Goal: Task Accomplishment & Management: Complete application form

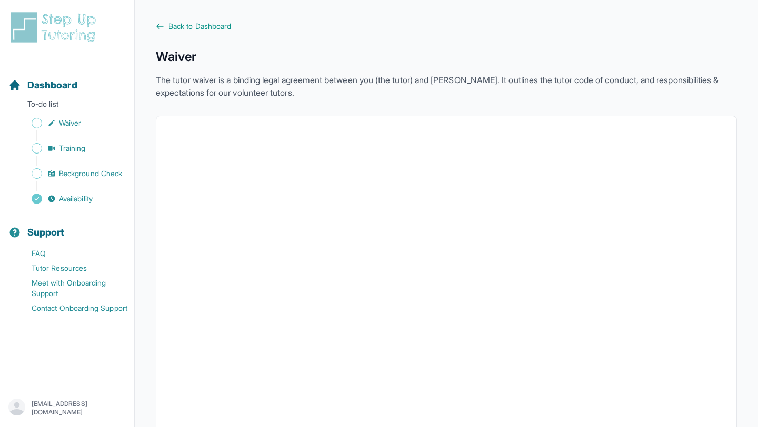
click at [204, 24] on span "Back to Dashboard" at bounding box center [199, 26] width 63 height 11
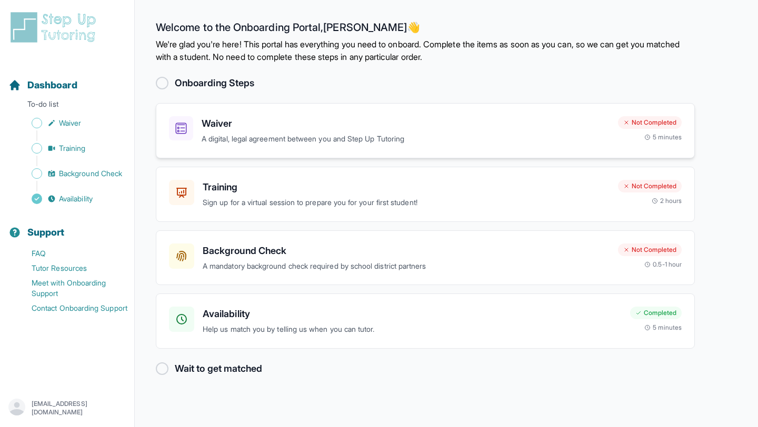
click at [258, 133] on p "A digital, legal agreement between you and Step Up Tutoring" at bounding box center [406, 139] width 408 height 12
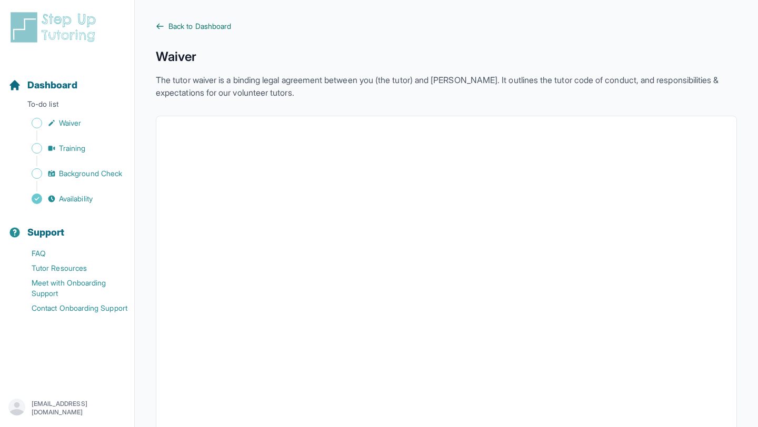
click at [203, 26] on span "Back to Dashboard" at bounding box center [199, 26] width 63 height 11
